Goal: Information Seeking & Learning: Find specific fact

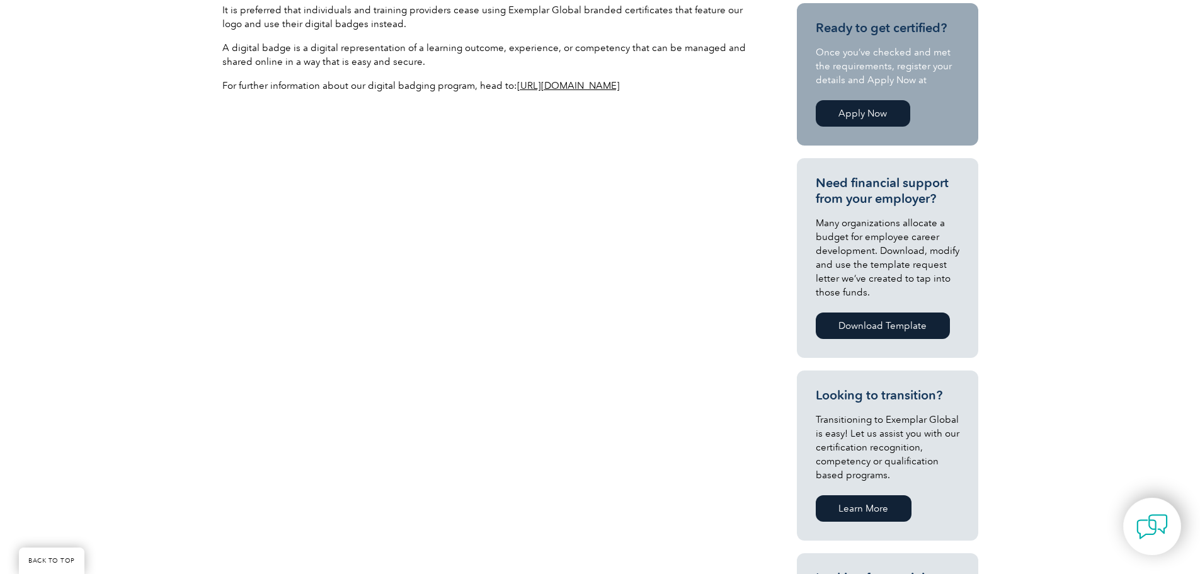
scroll to position [252, 0]
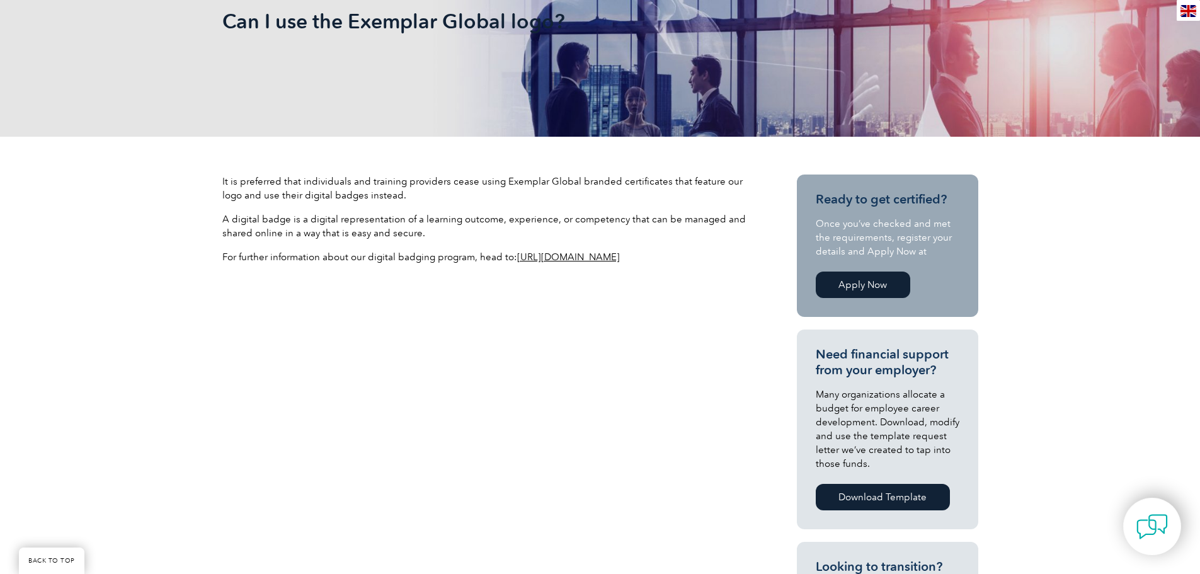
click at [620, 258] on link "https://exemplarglobal.org/digital-badging/" at bounding box center [568, 256] width 103 height 11
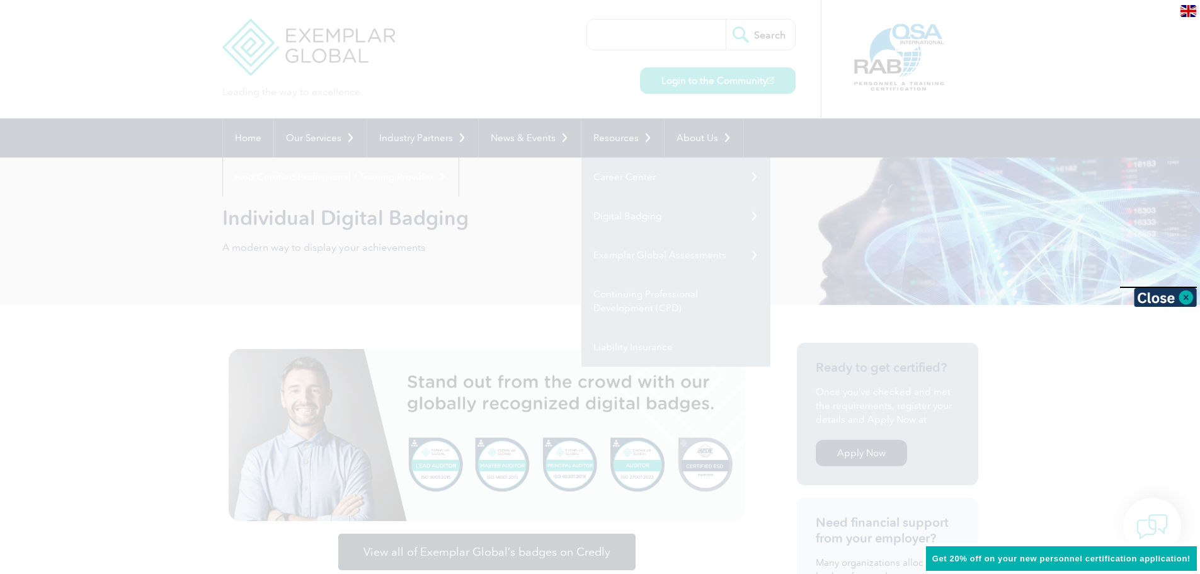
click at [573, 88] on div at bounding box center [600, 287] width 1200 height 574
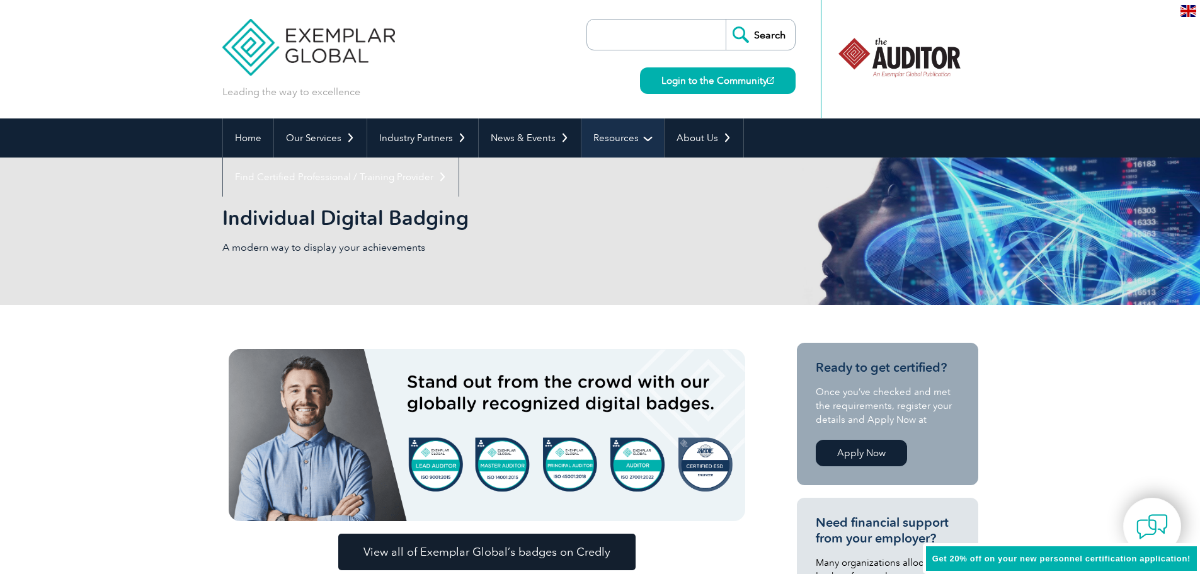
click at [607, 137] on link "Resources" at bounding box center [623, 137] width 83 height 39
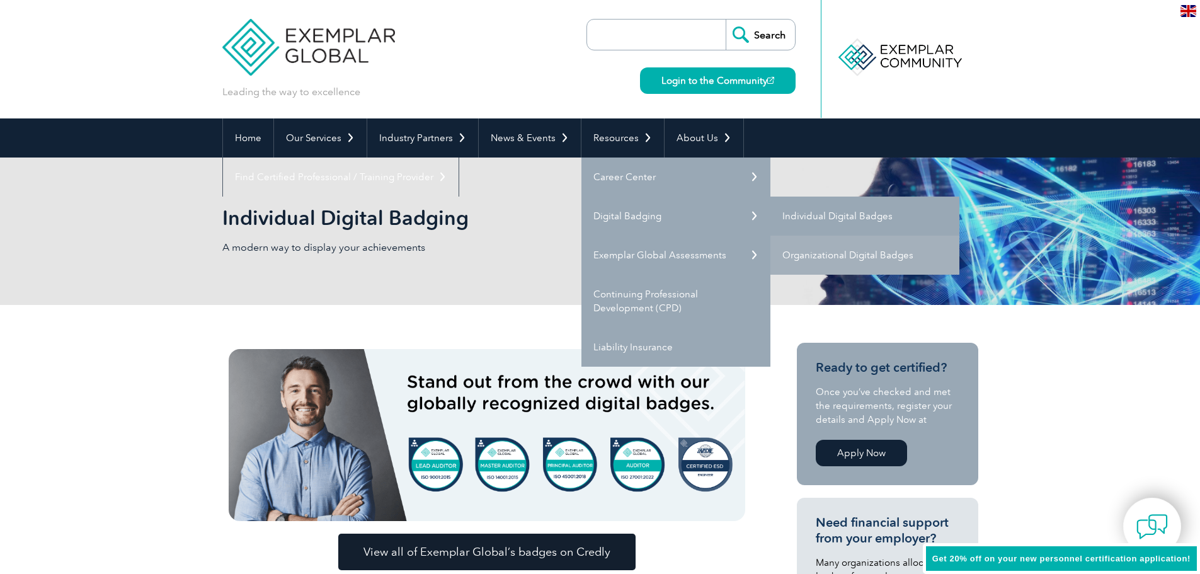
click at [832, 219] on link "Individual Digital Badges" at bounding box center [865, 216] width 189 height 39
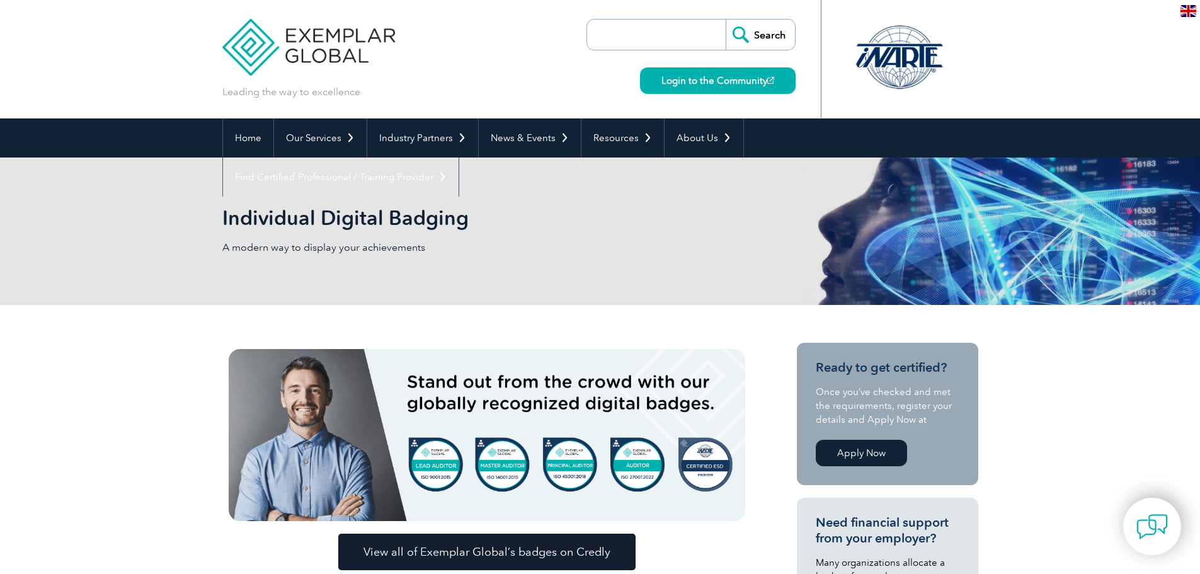
click at [697, 40] on input "search" at bounding box center [659, 35] width 132 height 30
type input "rtp logo"
click at [726, 20] on input "Search" at bounding box center [760, 35] width 69 height 30
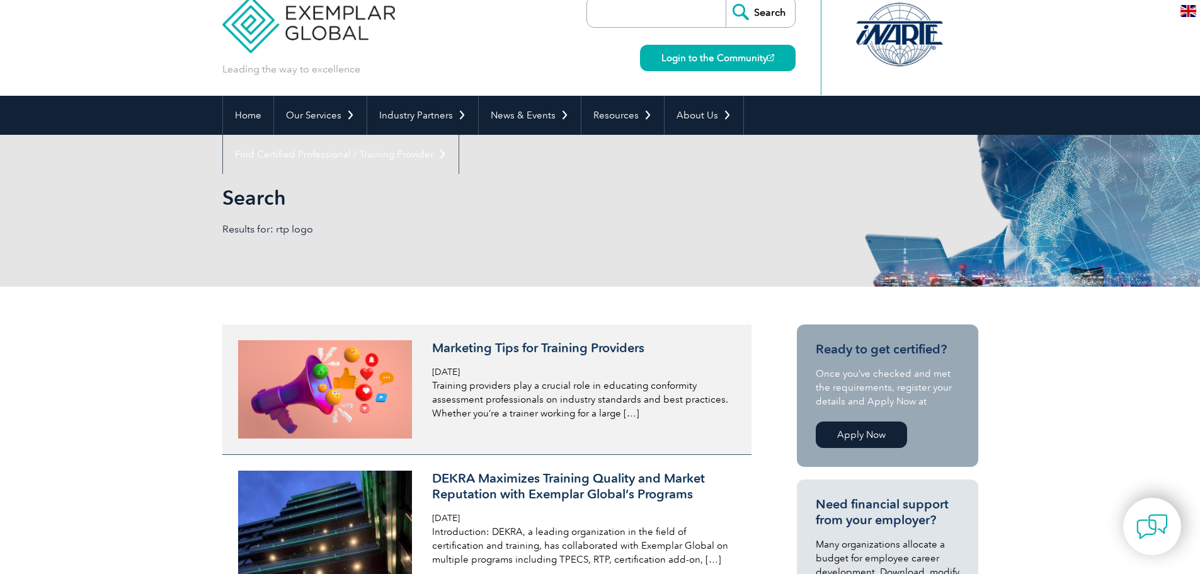
scroll to position [63, 0]
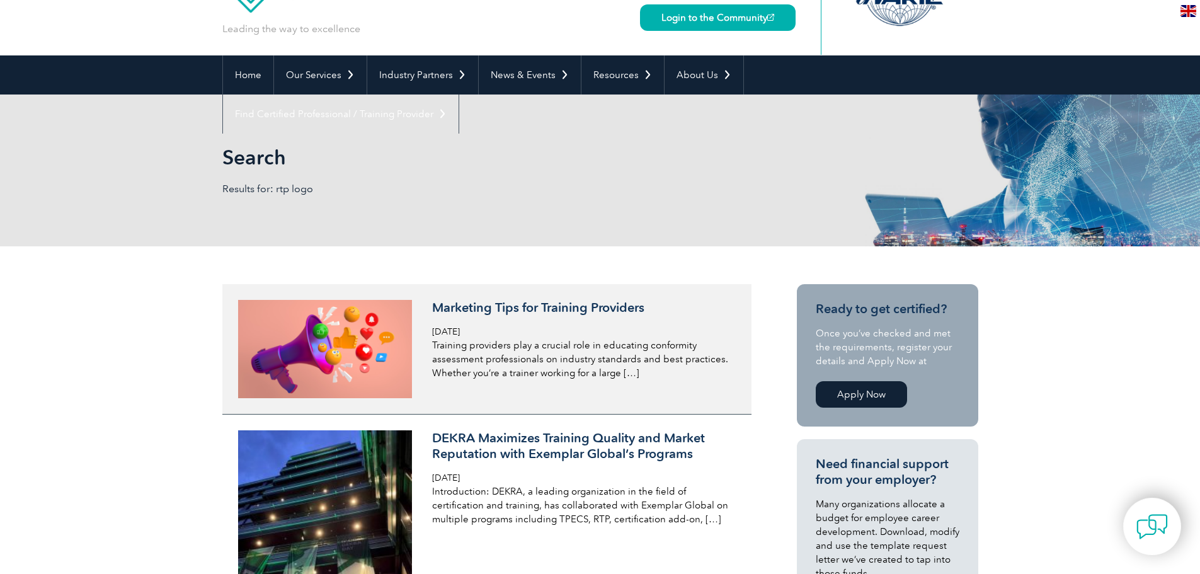
click at [594, 306] on h3 "Marketing Tips for Training Providers" at bounding box center [581, 308] width 299 height 16
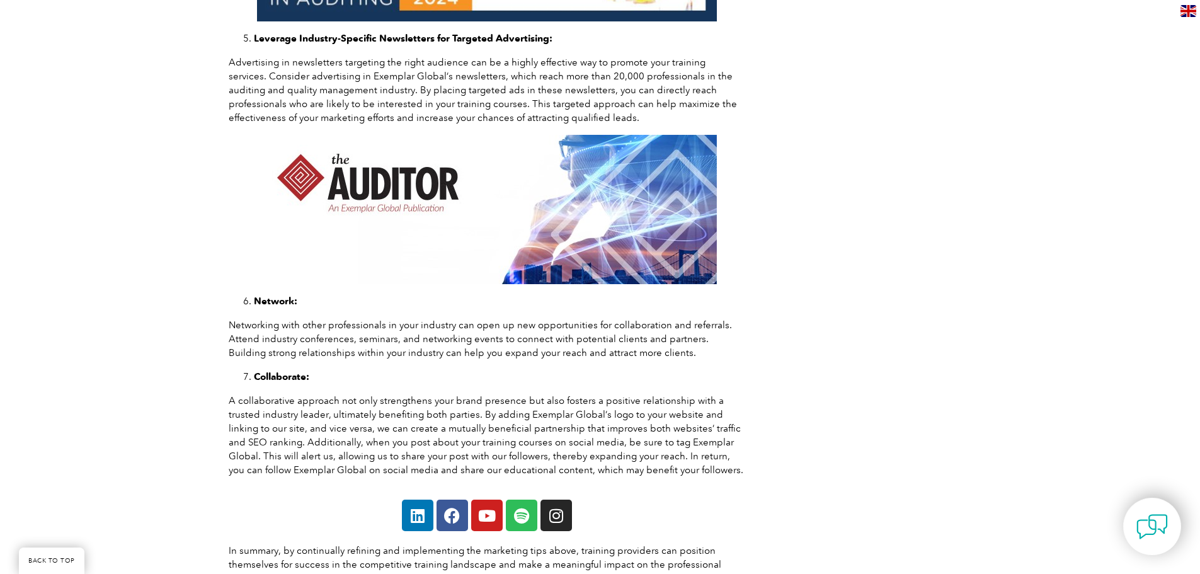
scroll to position [756, 0]
